Goal: Find contact information: Find contact information

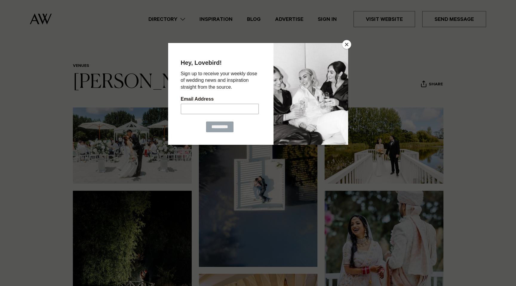
click at [347, 43] on button "Close" at bounding box center [346, 44] width 9 height 9
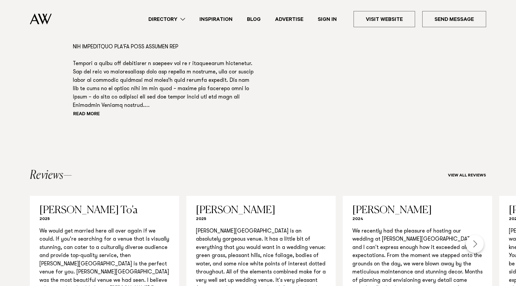
scroll to position [552, 0]
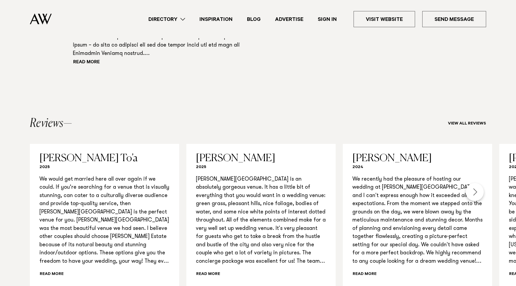
click at [157, 18] on link "Directory" at bounding box center [166, 19] width 51 height 8
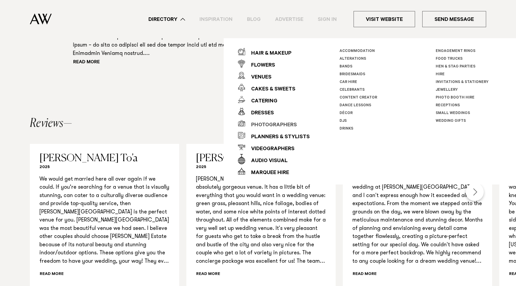
click at [269, 124] on div "Photographers" at bounding box center [271, 126] width 52 height 12
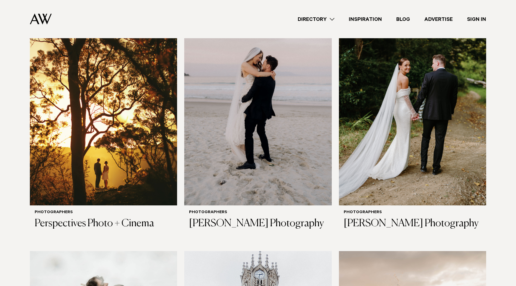
scroll to position [195, 0]
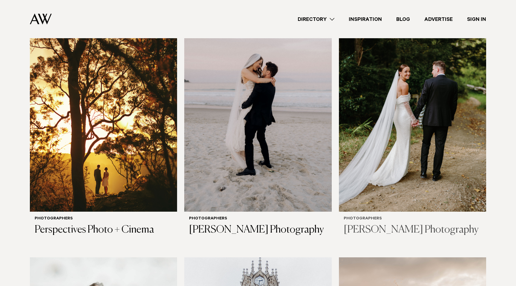
click at [393, 106] on img at bounding box center [412, 113] width 147 height 198
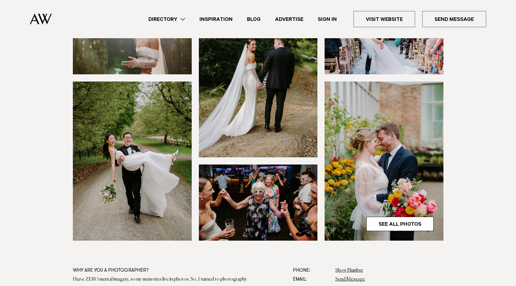
scroll to position [135, 0]
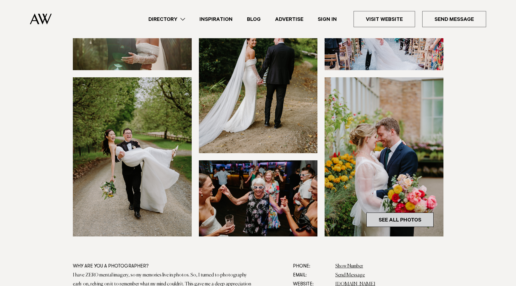
click at [406, 223] on link "See All Photos" at bounding box center [400, 220] width 67 height 14
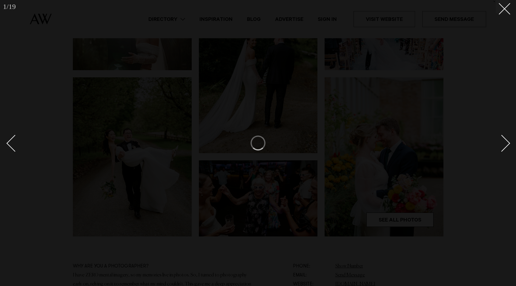
click at [496, 114] on div at bounding box center [258, 143] width 516 height 286
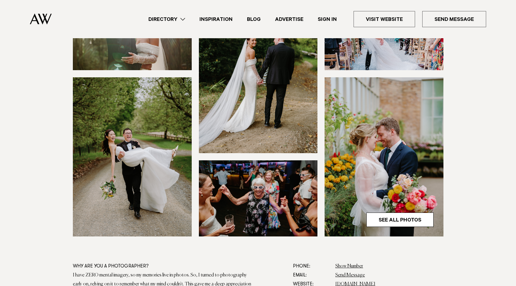
click at [163, 180] on img at bounding box center [132, 156] width 119 height 159
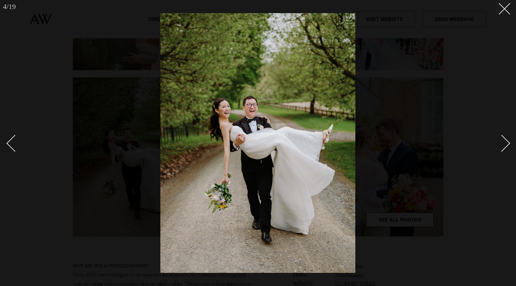
click at [415, 25] on div at bounding box center [258, 143] width 516 height 286
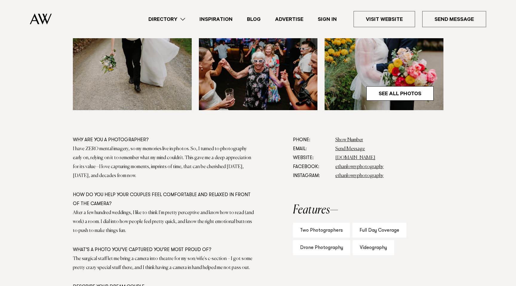
scroll to position [245, 0]
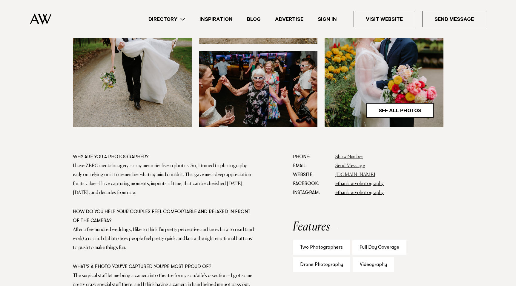
click at [125, 155] on div "Why are you a photographer?" at bounding box center [164, 157] width 182 height 9
click at [362, 173] on link "www.ethanlowryphotography.com" at bounding box center [356, 175] width 40 height 5
